Goal: Task Accomplishment & Management: Complete application form

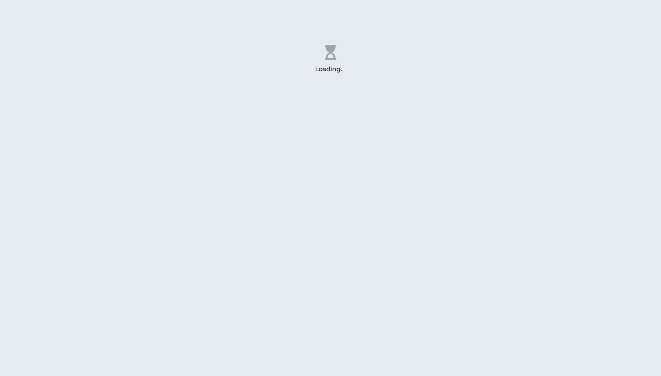
select select "US"
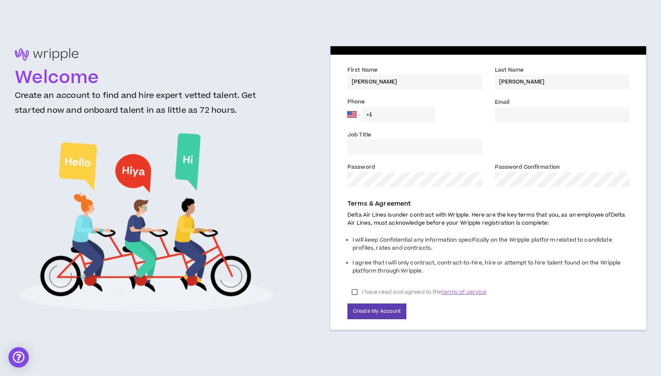
click at [430, 146] on input "Job Title" at bounding box center [414, 146] width 135 height 15
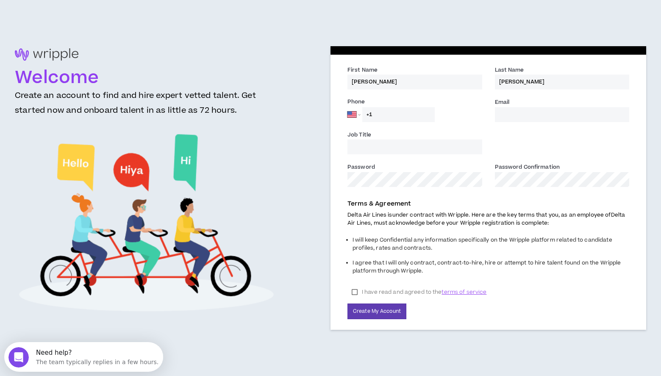
click at [508, 115] on input "Email *" at bounding box center [562, 114] width 135 height 15
click at [412, 116] on input "+1" at bounding box center [398, 114] width 72 height 15
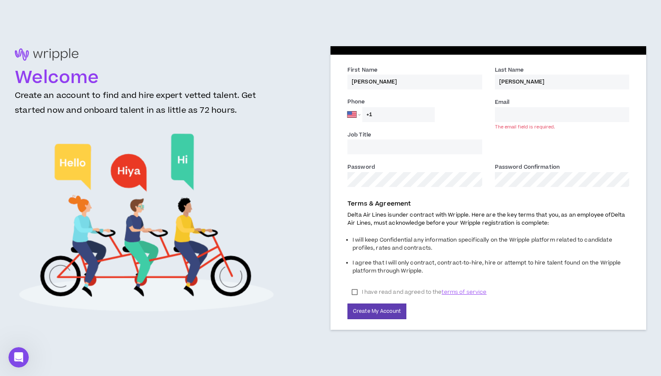
click at [528, 113] on input "Email *" at bounding box center [562, 114] width 135 height 15
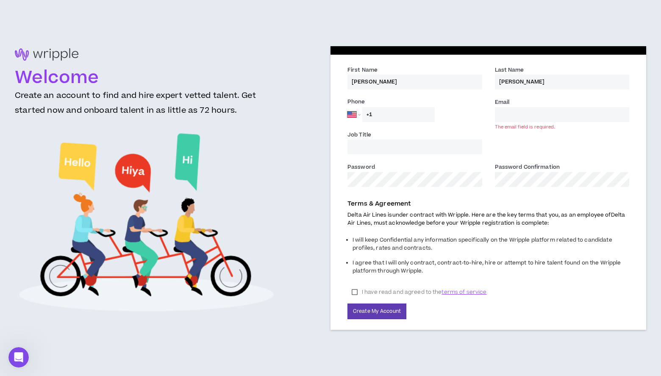
type input "[PERSON_NAME][EMAIL_ADDRESS][PERSON_NAME][DOMAIN_NAME]"
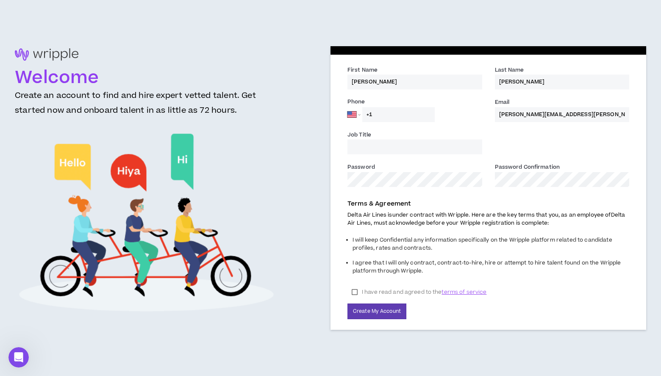
click at [440, 142] on input "Job Title" at bounding box center [414, 146] width 135 height 15
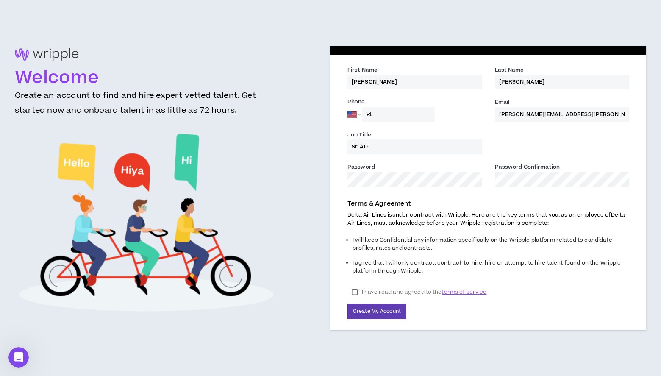
type input "Sr. AD"
click at [354, 292] on label "I have read and agreed to the terms of service" at bounding box center [418, 291] width 143 height 13
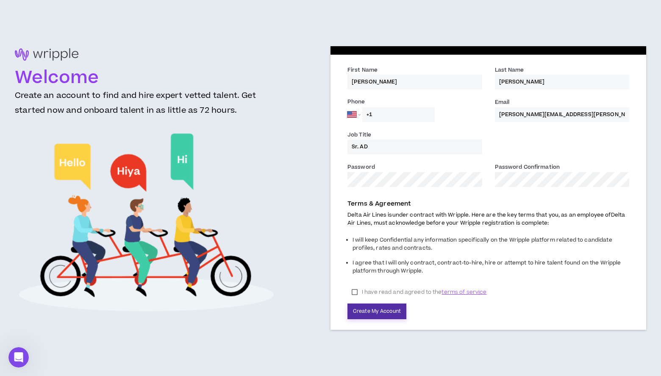
click at [370, 310] on button "Create My Account" at bounding box center [376, 311] width 59 height 16
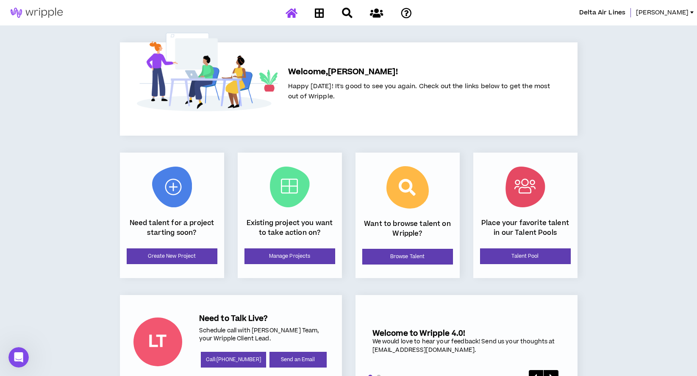
scroll to position [29, 0]
